Goal: Transaction & Acquisition: Purchase product/service

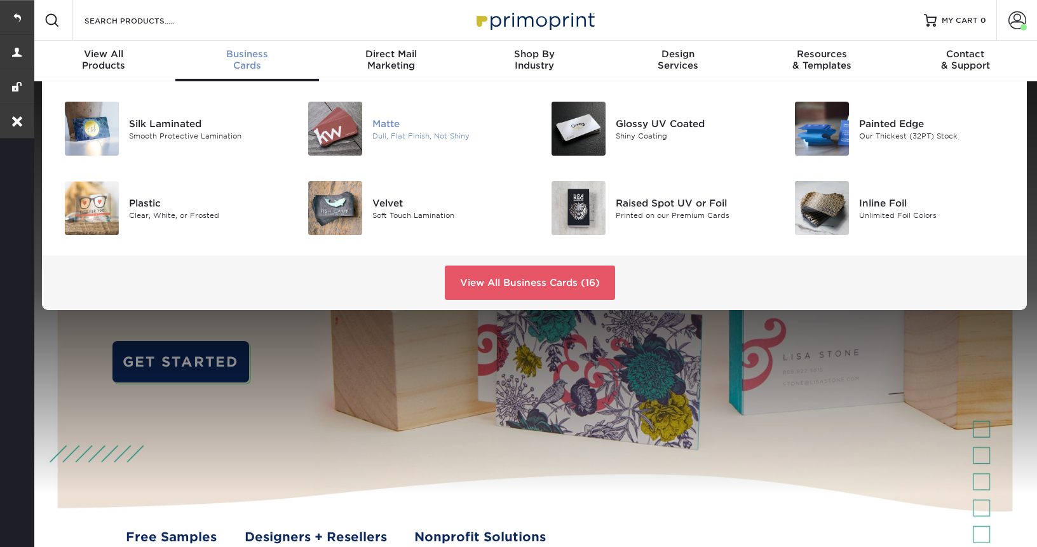
click at [386, 122] on div "Matte" at bounding box center [448, 123] width 152 height 14
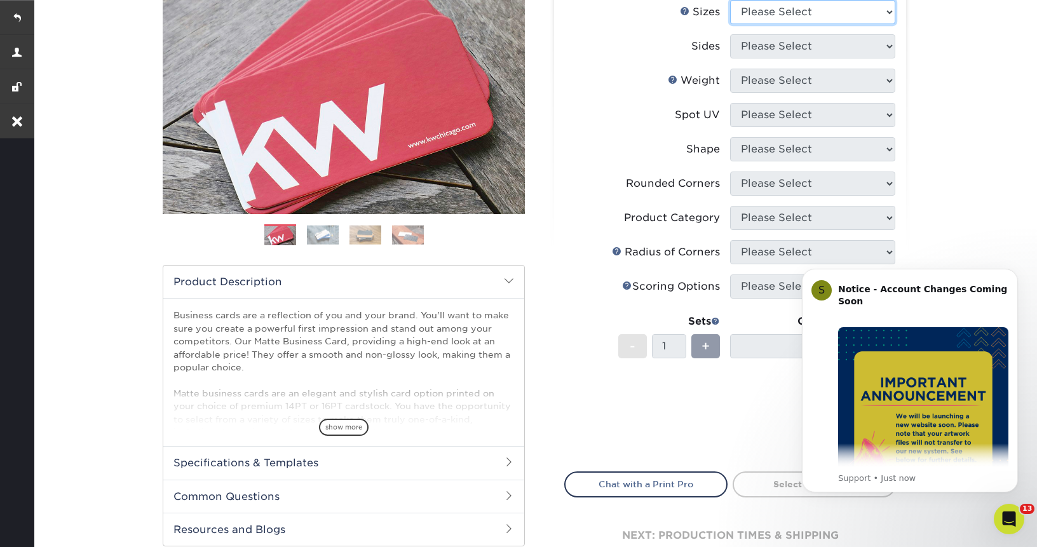
click at [873, 11] on select "Please Select 1.5" x 3.5" - Mini 1.75" x 3.5" - Mini 2" x 2" - Square 2" x 3" -…" at bounding box center [812, 12] width 165 height 24
select select "2.00x3.50"
click at [730, 1] on select "Please Select 1.5" x 3.5" - Mini 1.75" x 3.5" - Mini 2" x 2" - Square 2" x 3" -…" at bounding box center [812, 13] width 165 height 24
click at [783, 49] on select "Please Select Print Both Sides Print Front Only" at bounding box center [812, 47] width 165 height 24
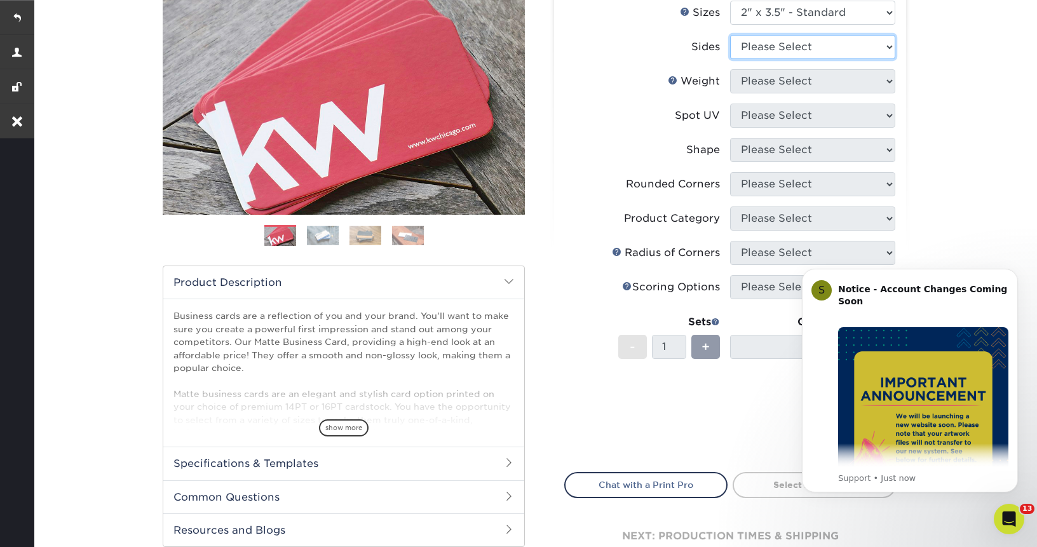
select select "13abbda7-1d64-4f25-8bb2-c179b224825d"
click at [730, 35] on select "Please Select Print Both Sides Print Front Only" at bounding box center [812, 47] width 165 height 24
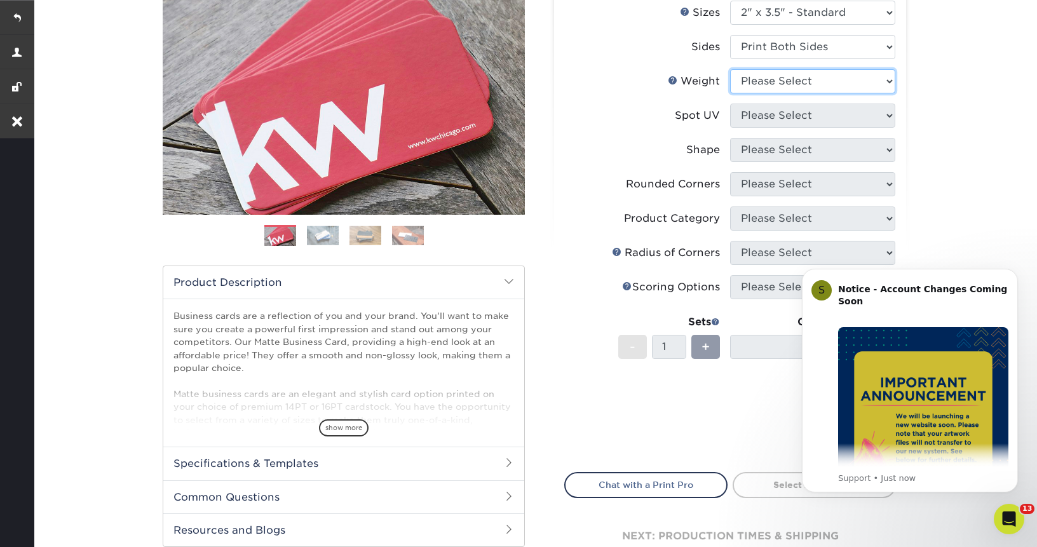
click at [819, 80] on select "Please Select 16PT 14PT" at bounding box center [812, 81] width 165 height 24
select select "16PT"
click at [730, 69] on select "Please Select 16PT 14PT" at bounding box center [812, 81] width 165 height 24
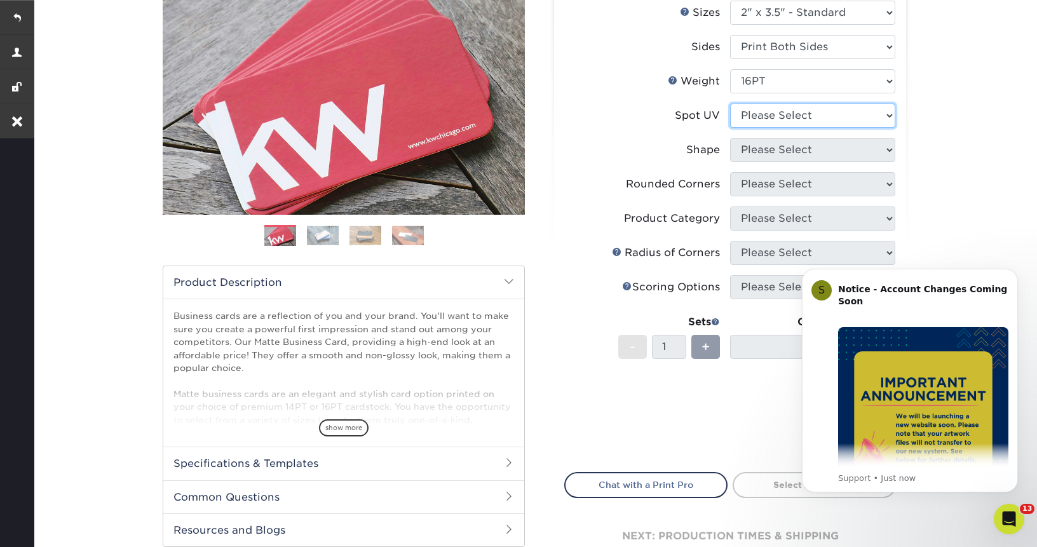
click at [821, 118] on select "Please Select No Spot UV Front and Back (Both Sides) Front Only Back Only" at bounding box center [812, 116] width 165 height 24
select select "3"
click at [730, 104] on select "Please Select No Spot UV Front and Back (Both Sides) Front Only Back Only" at bounding box center [812, 116] width 165 height 24
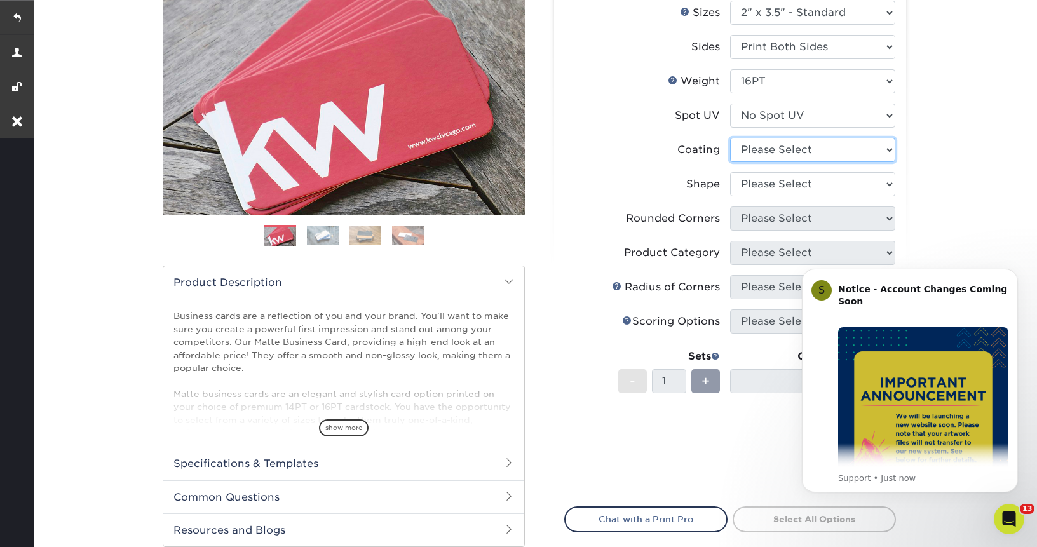
click at [795, 154] on select at bounding box center [812, 150] width 165 height 24
select select "121bb7b5-3b4d-429f-bd8d-bbf80e953313"
click at [730, 138] on select at bounding box center [812, 150] width 165 height 24
click at [0, 0] on div at bounding box center [0, 0] width 0 height 0
click at [774, 185] on select "Please Select Standard Oval" at bounding box center [812, 184] width 165 height 24
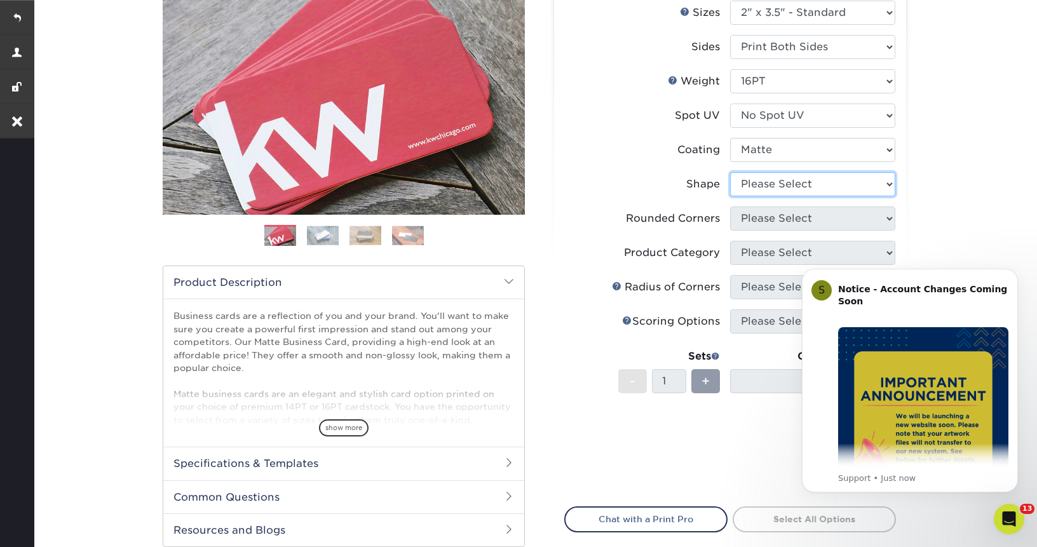
select select "standard"
click at [730, 172] on select "Please Select Standard Oval" at bounding box center [812, 184] width 165 height 24
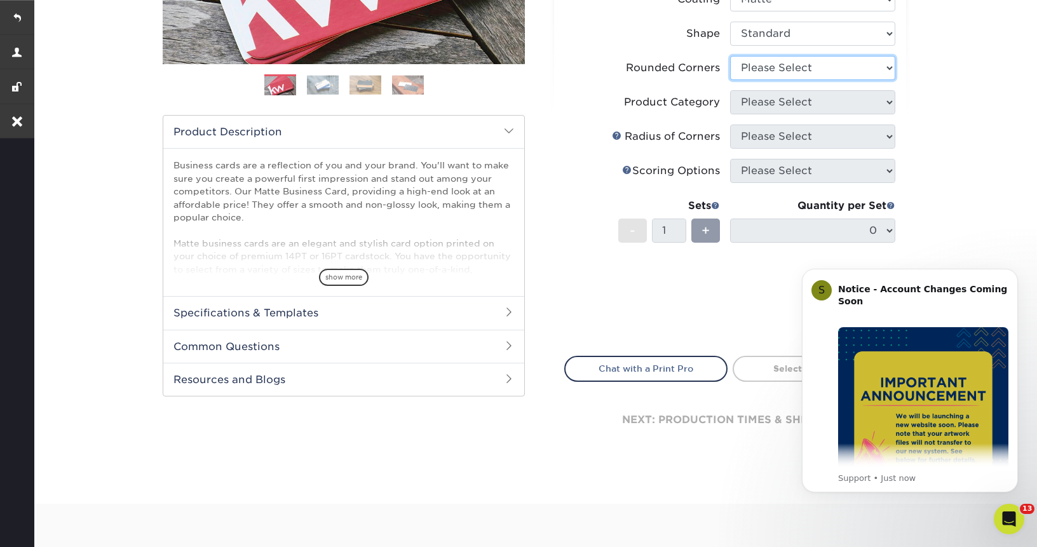
click at [846, 68] on select "Please Select Yes - Round 2 Corners Yes - Round 4 Corners No" at bounding box center [812, 68] width 165 height 24
select select "0"
click at [730, 56] on select "Please Select Yes - Round 2 Corners Yes - Round 4 Corners No" at bounding box center [812, 68] width 165 height 24
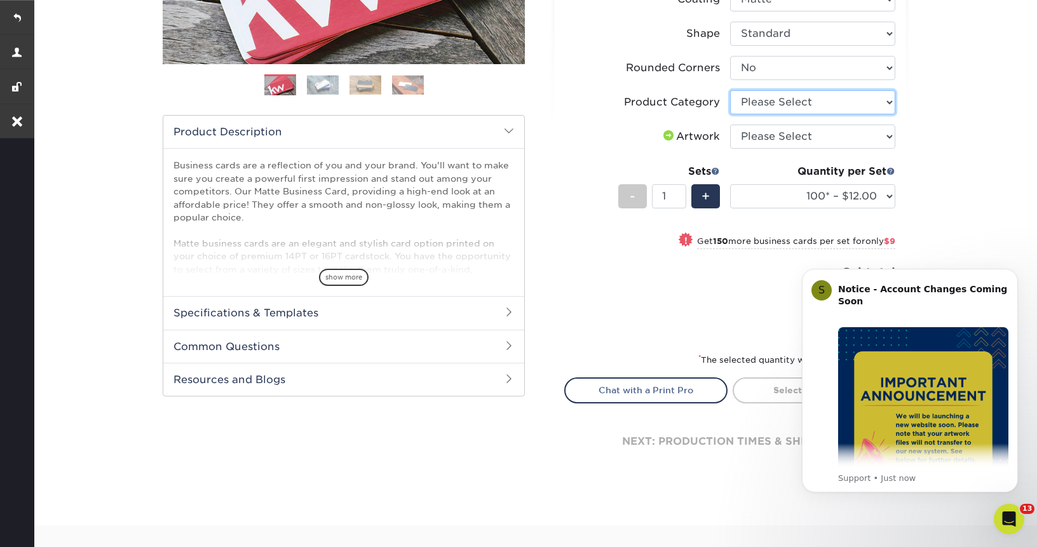
click at [805, 105] on select "Please Select Business Cards" at bounding box center [812, 102] width 165 height 24
select select "3b5148f1-0588-4f88-a218-97bcfdce65c1"
click at [730, 90] on select "Please Select Business Cards" at bounding box center [812, 102] width 165 height 24
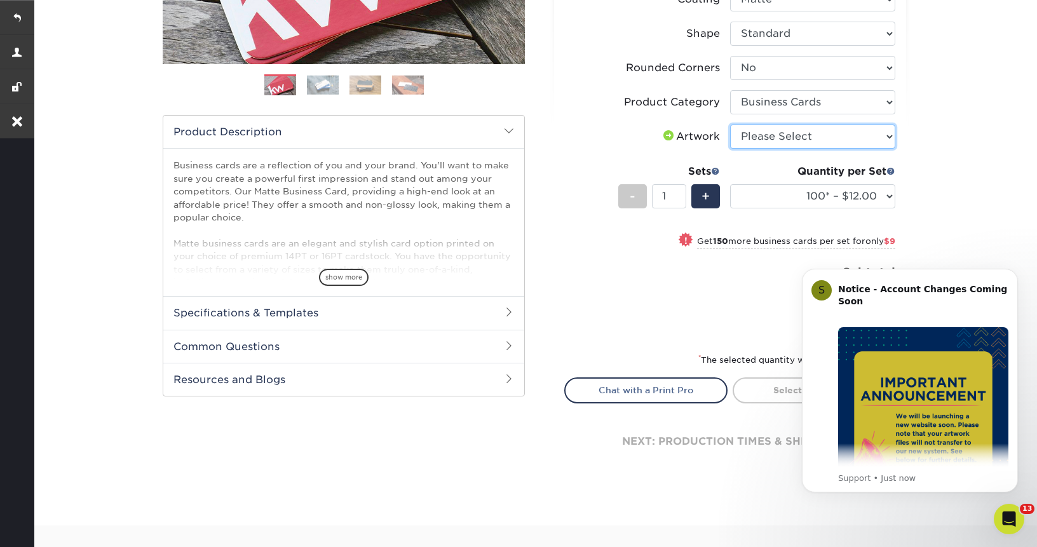
click at [794, 131] on select "Please Select I will upload files I need a design - $100" at bounding box center [812, 137] width 165 height 24
select select "upload"
click at [730, 125] on select "Please Select I will upload files I need a design - $100" at bounding box center [812, 137] width 165 height 24
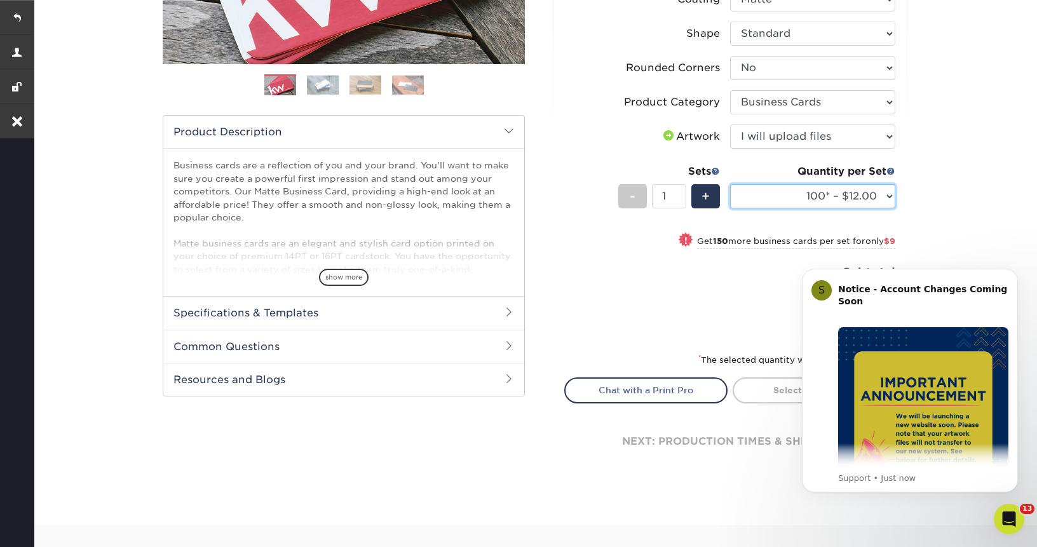
click at [781, 204] on select "100* – $12.00 250* – $21.00 500 – $42.00 1000 – $53.00 2500 – $95.00 5000 – $18…" at bounding box center [812, 196] width 165 height 24
select select "250* – $21.00"
click at [730, 184] on select "100* – $12.00 250* – $21.00 500 – $42.00 1000 – $53.00 2500 – $95.00 5000 – $18…" at bounding box center [812, 196] width 165 height 24
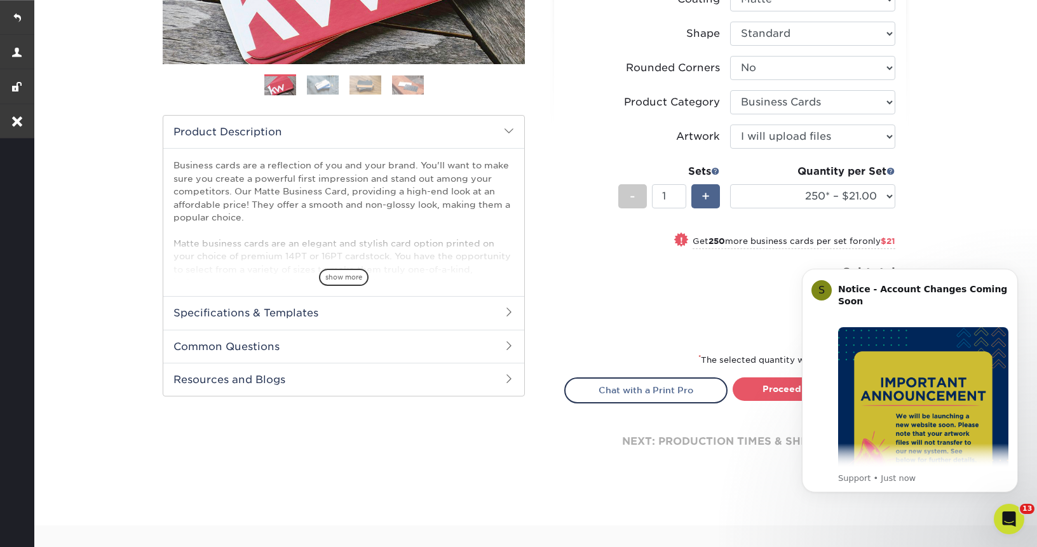
click at [707, 194] on span "+" at bounding box center [705, 196] width 8 height 19
type input "2"
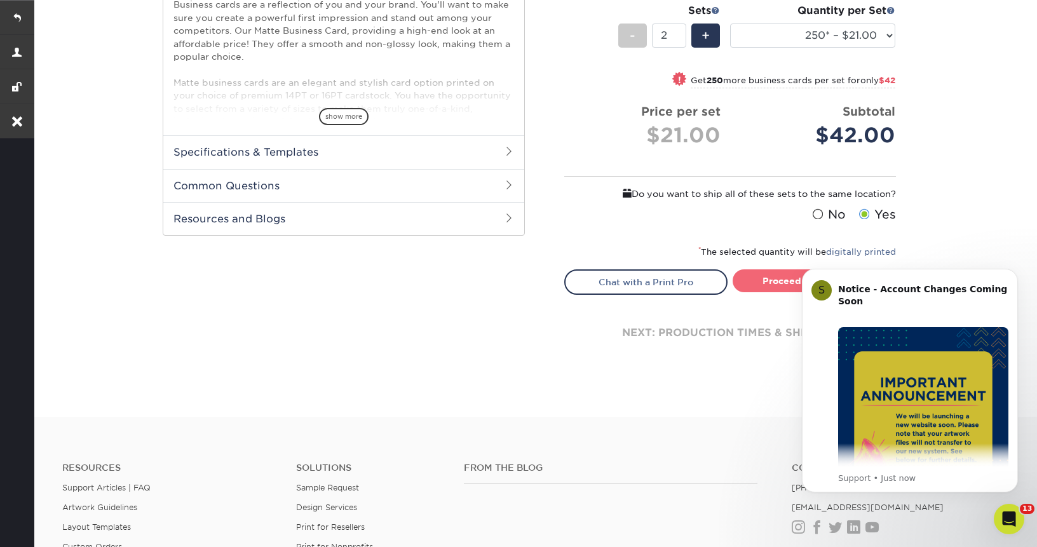
click at [774, 284] on link "Proceed to Shipping" at bounding box center [813, 280] width 163 height 23
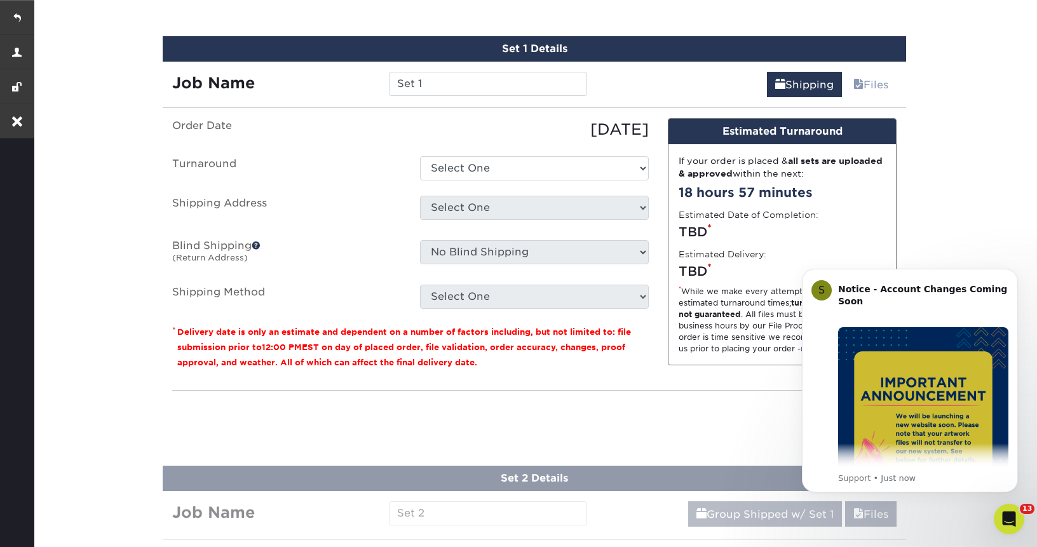
scroll to position [776, 0]
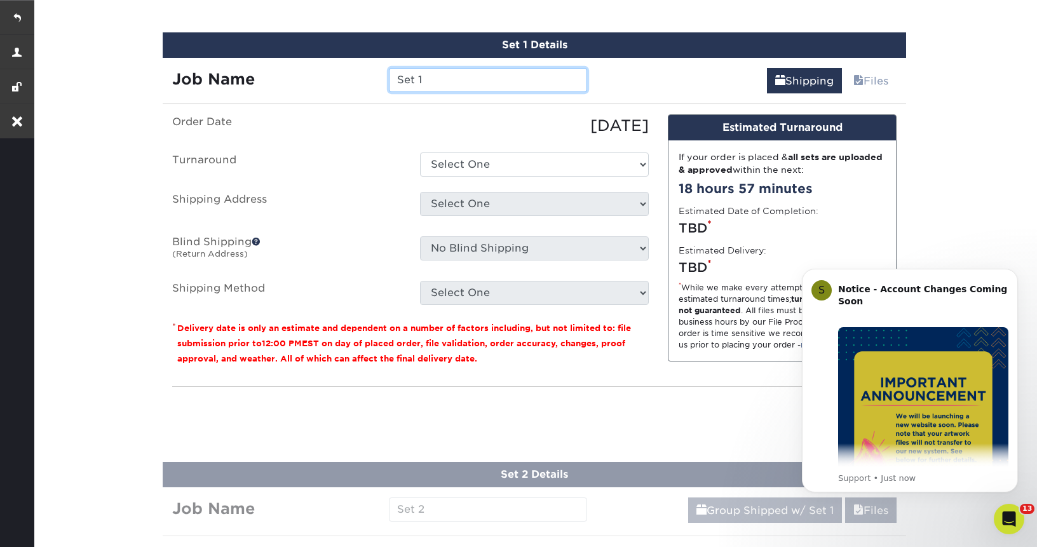
click at [457, 83] on input "Set 1" at bounding box center [488, 80] width 198 height 24
paste input "[PERSON_NAME]"
type input "[PERSON_NAME]"
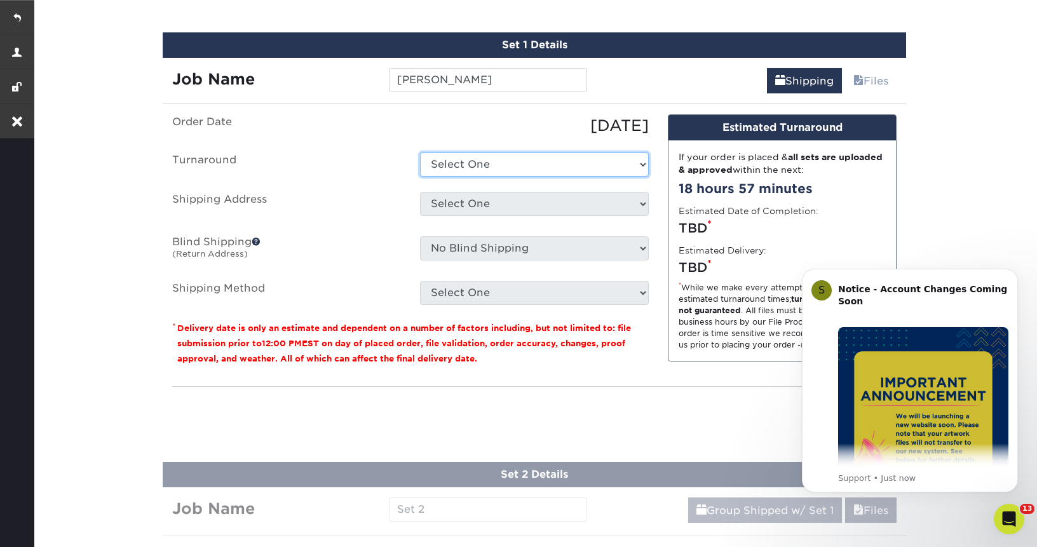
click at [472, 156] on select "Select One 2-4 Business Days 2 Day Next Business Day" at bounding box center [534, 164] width 229 height 24
select select "c35f0e2c-0ea3-4df9-a4f0-5530faf23bd7"
click at [420, 152] on select "Select One 2-4 Business Days 2 Day Next Business Day" at bounding box center [534, 164] width 229 height 24
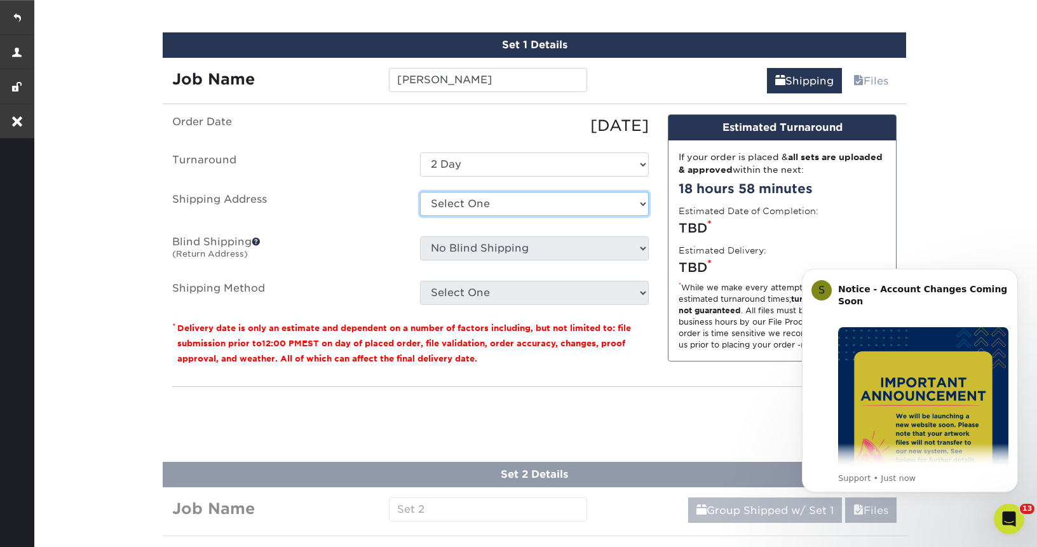
click at [522, 208] on select "Select One Ariadna Solano Chanelle Stults Office Office 2 Steven + Add New Addr…" at bounding box center [534, 204] width 229 height 24
select select "254258"
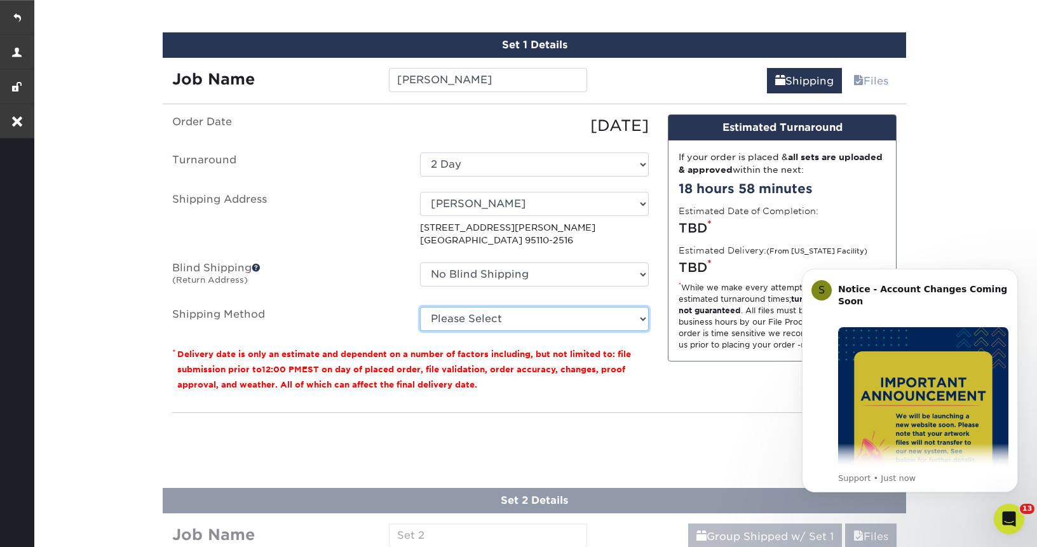
click at [538, 318] on select "Please Select Ground Shipping (+$14.95) 3 Day Shipping Service (+$15.34) 2 Day …" at bounding box center [534, 319] width 229 height 24
select select "03"
click at [420, 307] on select "Please Select Ground Shipping (+$14.95) 3 Day Shipping Service (+$15.34) 2 Day …" at bounding box center [534, 319] width 229 height 24
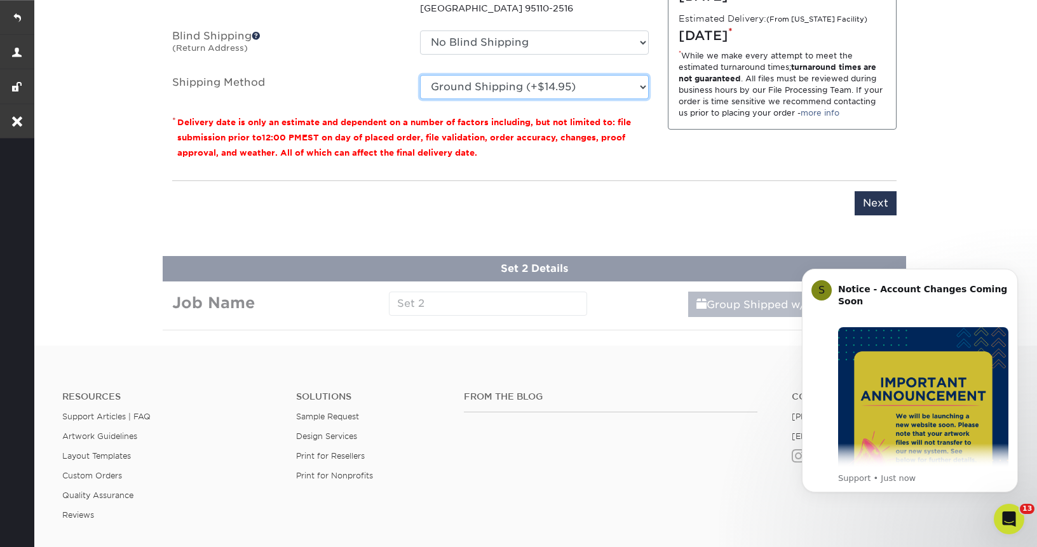
scroll to position [1007, 0]
click at [878, 205] on input "Next" at bounding box center [875, 204] width 42 height 24
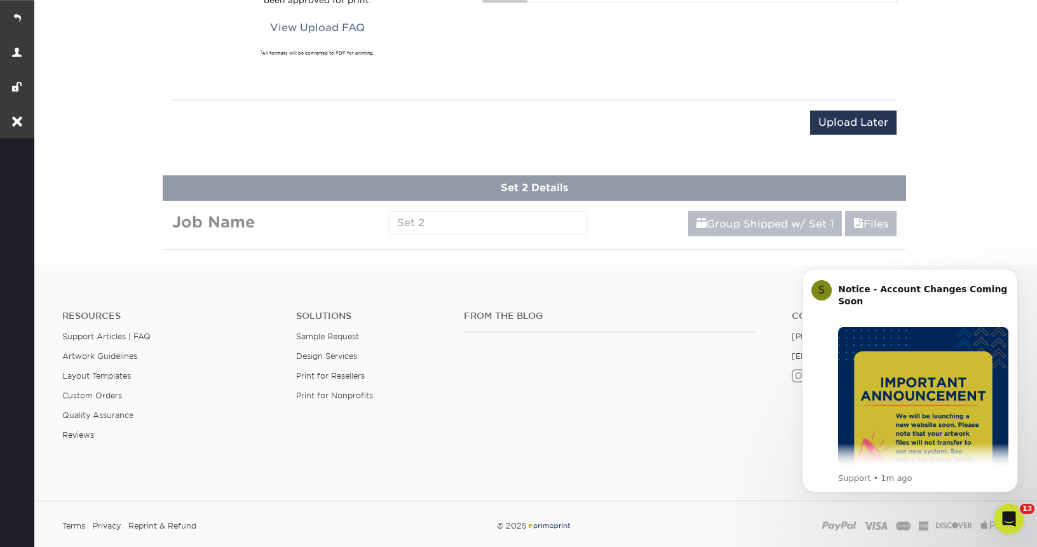
scroll to position [1072, 0]
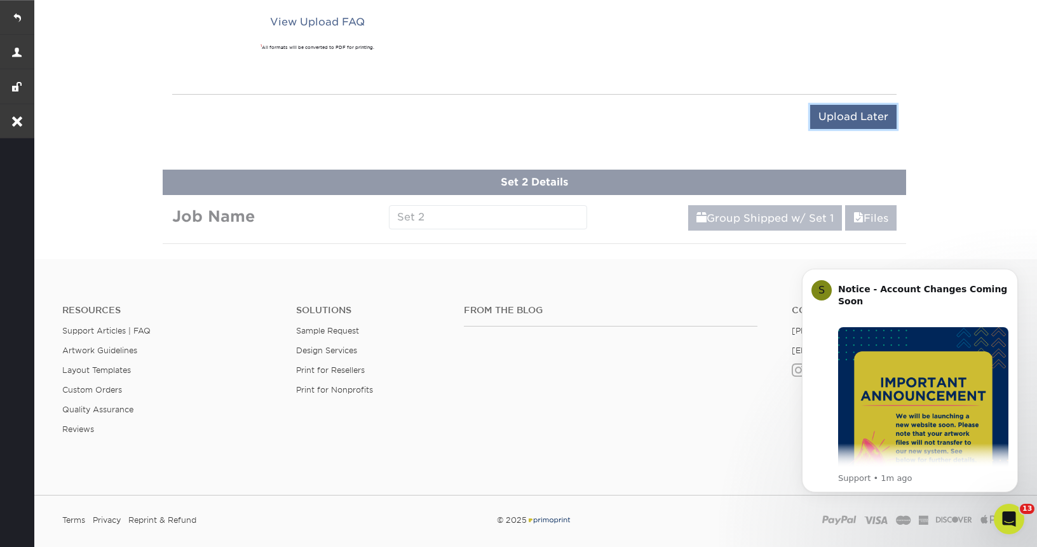
click at [848, 105] on input "Upload Later" at bounding box center [853, 117] width 86 height 24
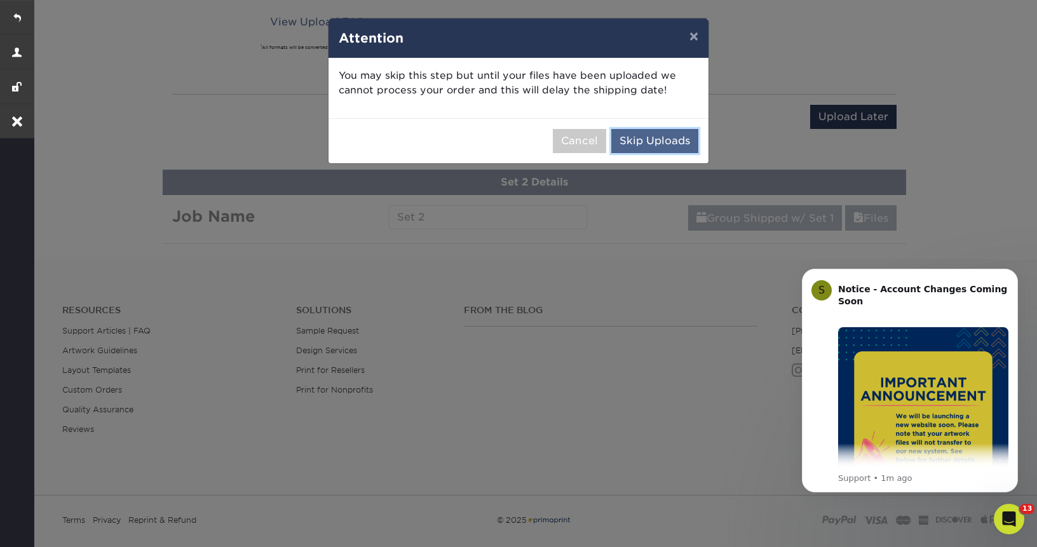
click at [634, 139] on button "Skip Uploads" at bounding box center [654, 141] width 87 height 24
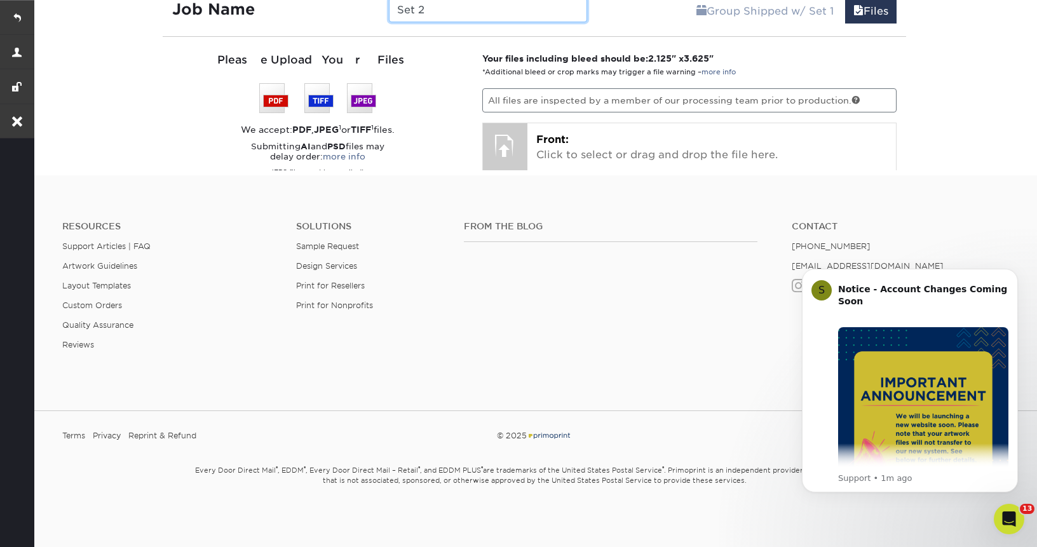
scroll to position [679, 0]
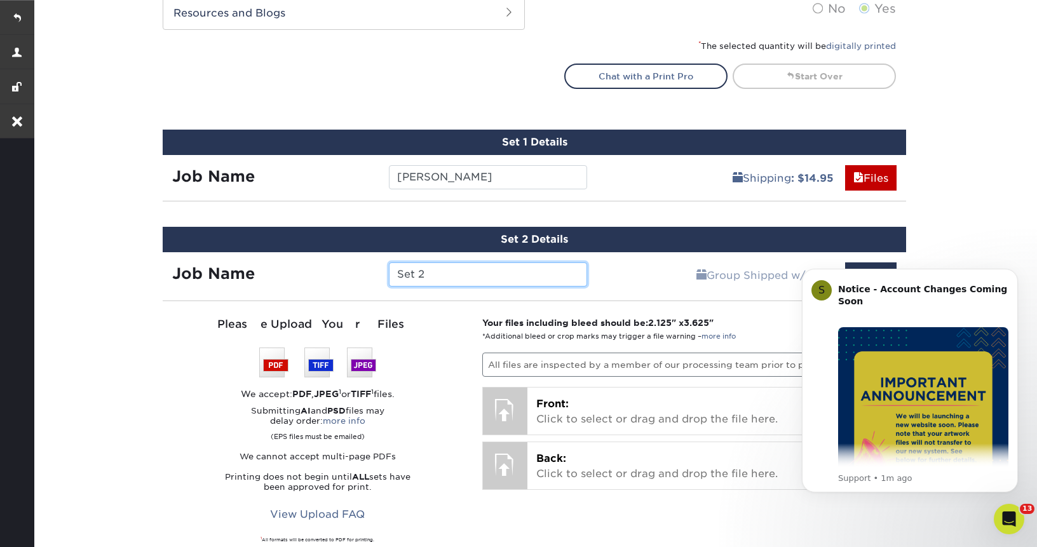
click at [466, 270] on input "Set 2" at bounding box center [488, 274] width 198 height 24
paste input "[PERSON_NAME]"
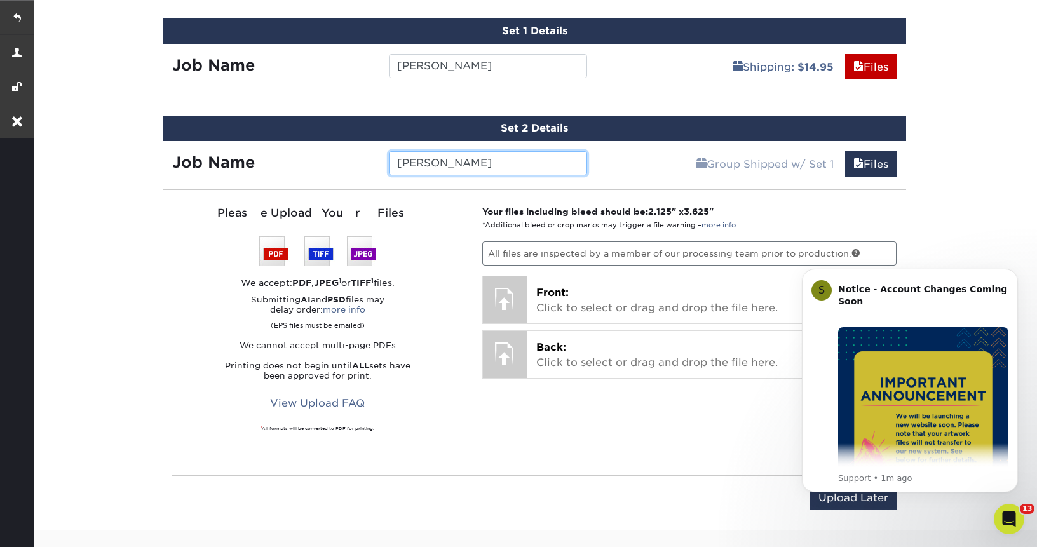
scroll to position [1023, 0]
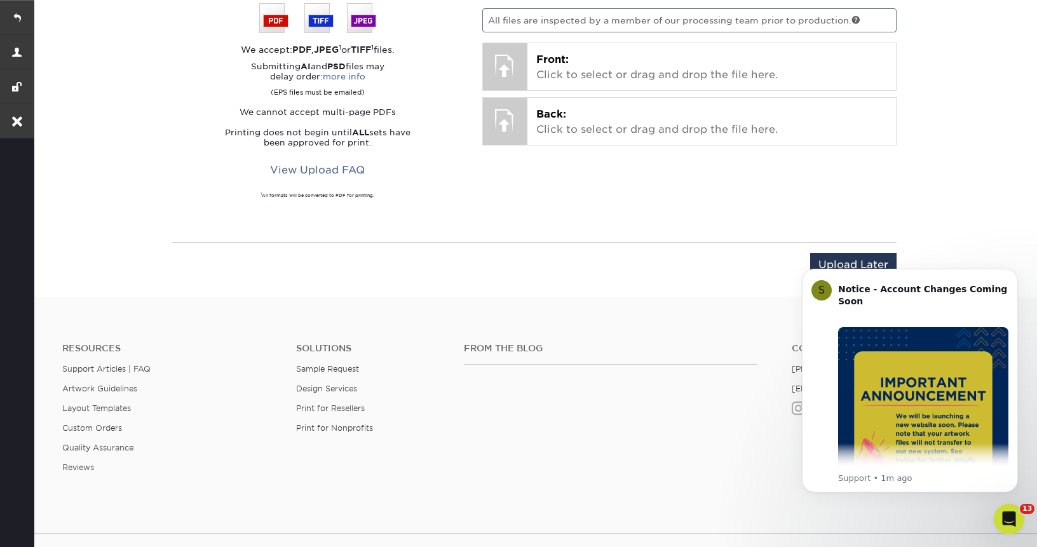
type input "[PERSON_NAME]"
click at [838, 255] on body "S Notice - Account Changes Coming Soon ​ Past Order Files Will Not Transfer: Wh…" at bounding box center [910, 381] width 244 height 253
click at [837, 261] on body "S Notice - Account Changes Coming Soon ​ Past Order Files Will Not Transfer: Wh…" at bounding box center [910, 381] width 244 height 253
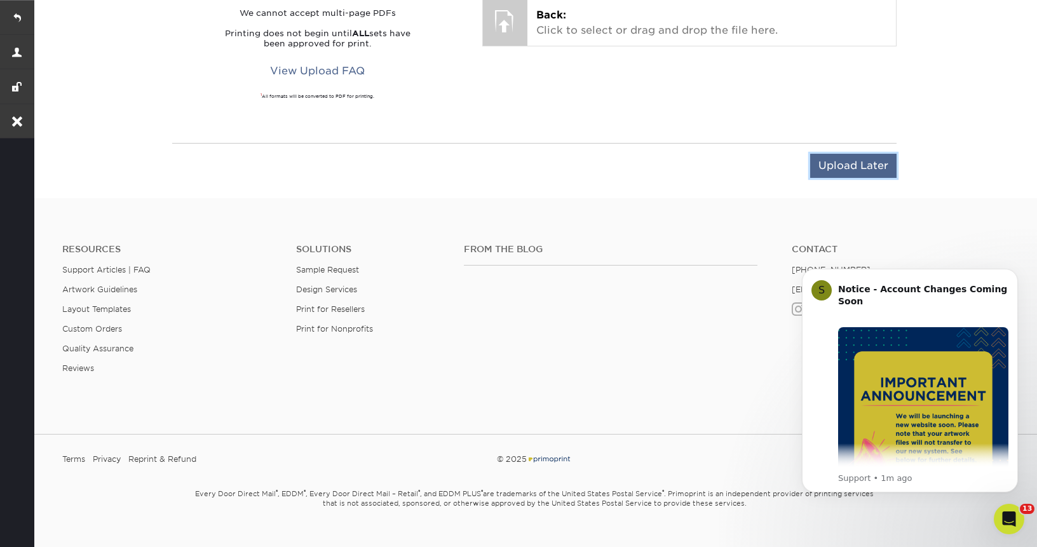
click at [845, 166] on input "Upload Later" at bounding box center [853, 166] width 86 height 24
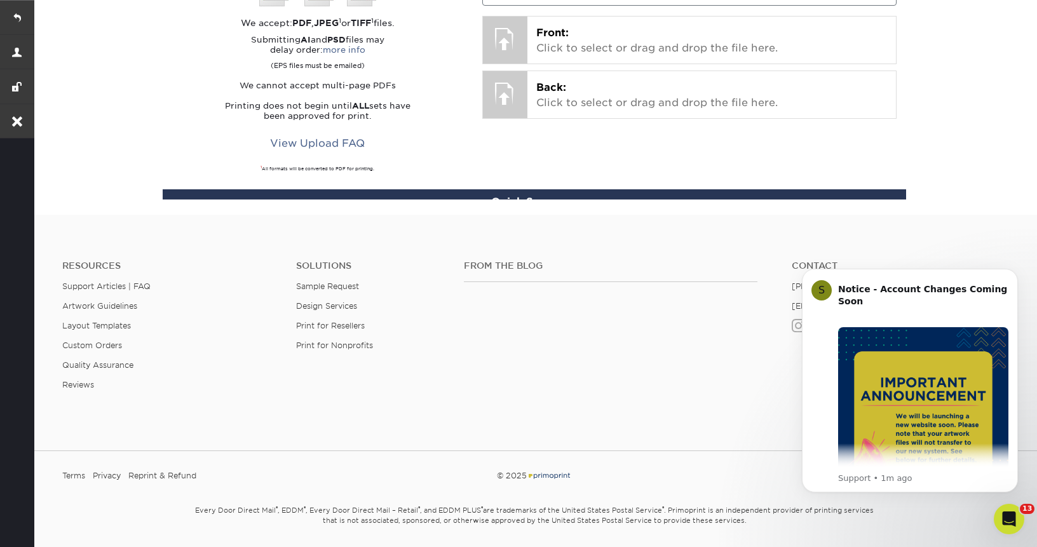
scroll to position [1037, 0]
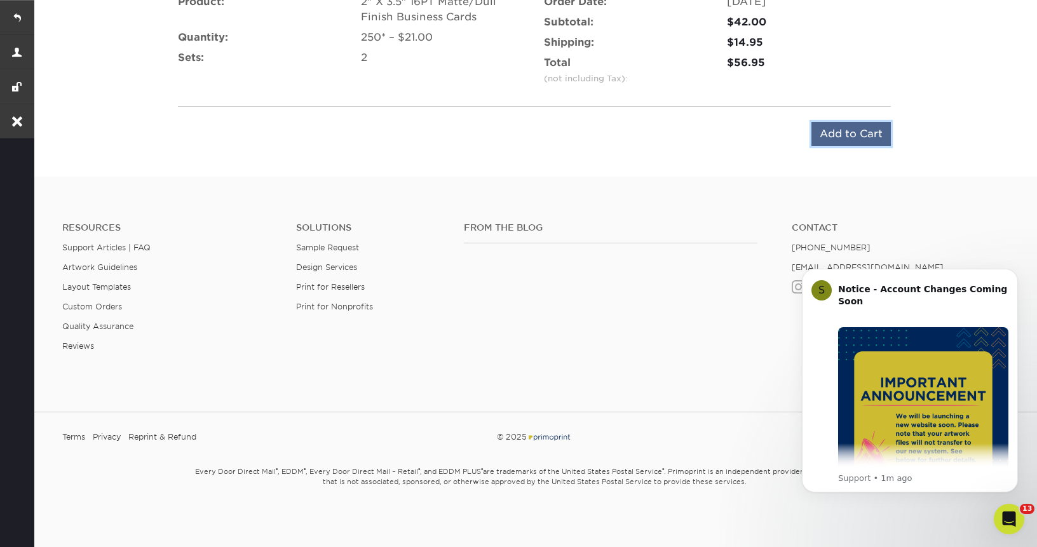
click at [834, 138] on input "Add to Cart" at bounding box center [850, 134] width 79 height 24
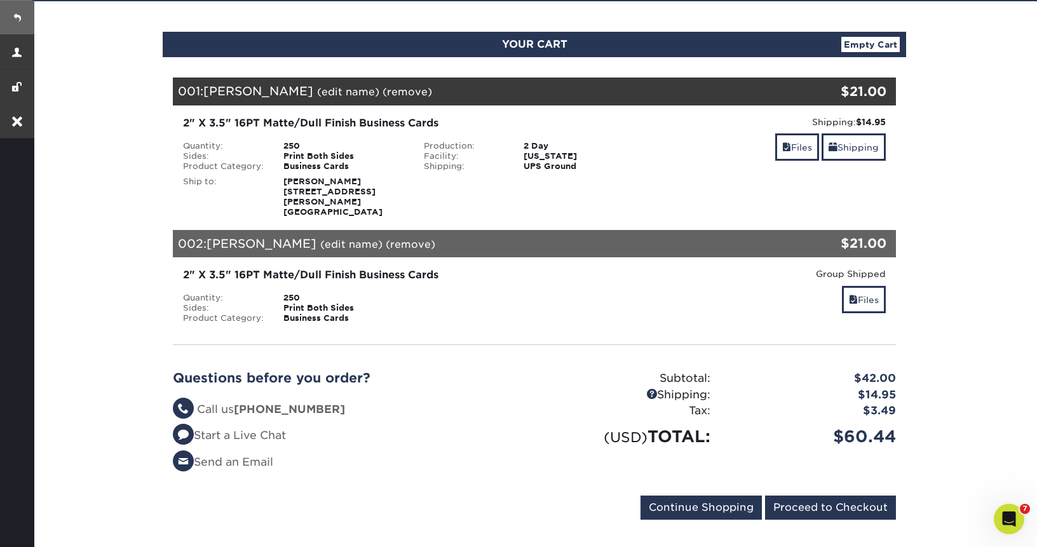
click at [14, 18] on link at bounding box center [17, 17] width 34 height 34
